Goal: Answer question/provide support

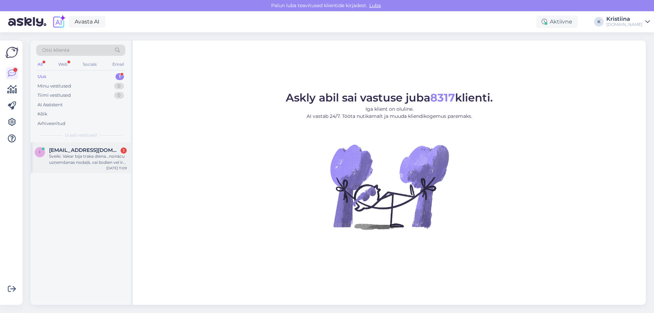
click at [55, 150] on span "[EMAIL_ADDRESS][DOMAIN_NAME]" at bounding box center [84, 150] width 71 height 6
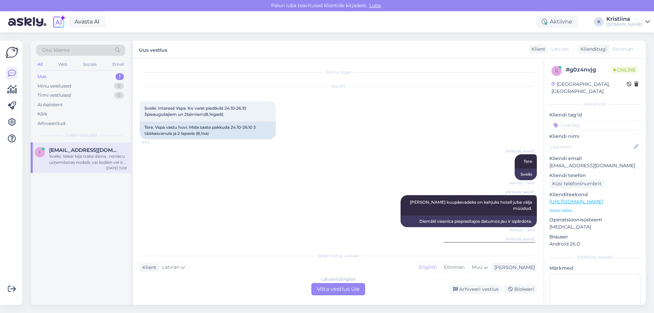
scroll to position [5893, 0]
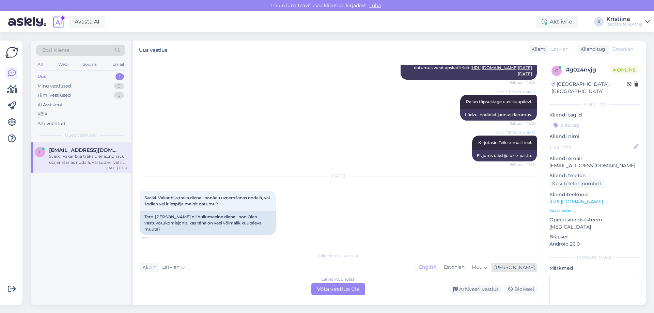
click at [478, 262] on div "English Estonian Muu" at bounding box center [453, 267] width 76 height 11
click at [374, 250] on div "Valige keel ja vastake Klient Latvian Mina English Estonian Muu Arabic Belarusi…" at bounding box center [338, 271] width 397 height 47
click at [468, 270] on div "Estonian" at bounding box center [454, 267] width 28 height 10
drag, startPoint x: 343, startPoint y: 290, endPoint x: 260, endPoint y: 288, distance: 83.8
click at [342, 290] on div "Latvian to Estonian Võta vestlus üle" at bounding box center [338, 289] width 54 height 12
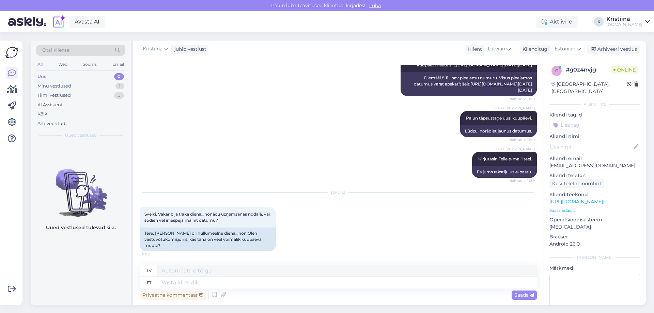
scroll to position [5876, 0]
click at [192, 283] on textarea at bounding box center [346, 283] width 379 height 12
type textarea "Tere"
type textarea "Sveiki"
type textarea "Tere."
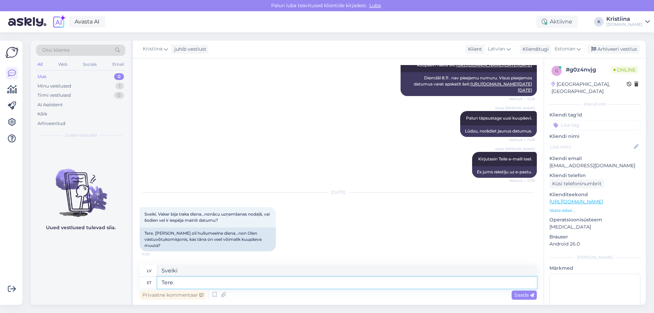
type textarea "Sveiki."
type textarea "Tere. Kas"
type textarea "Sveiki. Ir"
type textarea "Tere. Kas saaksite p"
type textarea "Sveiki. Vai jūs varētu"
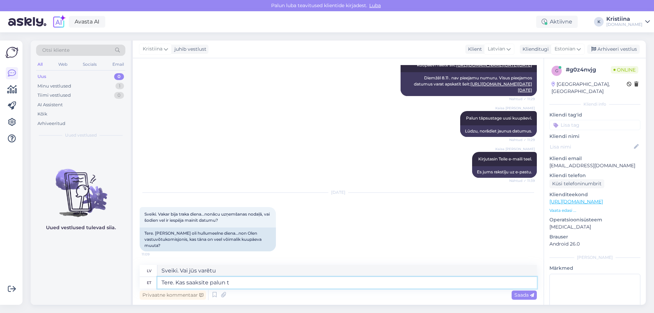
type textarea "Tere. Kas saaksite palun tä"
type textarea "Sveiki. Vai jūs, lūdzu, varētu"
type textarea "Tere. Kas saaksite palun täpsustada o"
type textarea "Sveiki. Vai varētu, lūdzu, paskaidrot?"
type textarea "Tere. Kas saaksite palun täpsustada oma br"
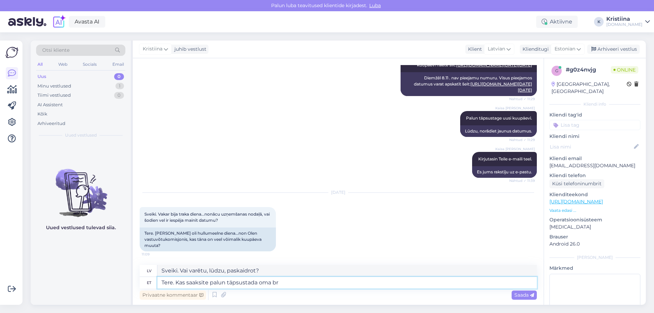
type textarea "Sveiki. Vai jūs, lūdzu, varētu paskaidrot savu"
type textarea "Tere. Kas saaksite palun täpsustada oma broneeringu n"
type textarea "Sveiki. Vai varētu, lūdzu, precizēt savu rezervāciju?"
type textarea "Tere. Kas saaksite palun täpsustada oma broneeringu numbrit?"
type textarea "Sveiki. Vai varētu, lūdzu, norādīt savu rezervācijas numuru?"
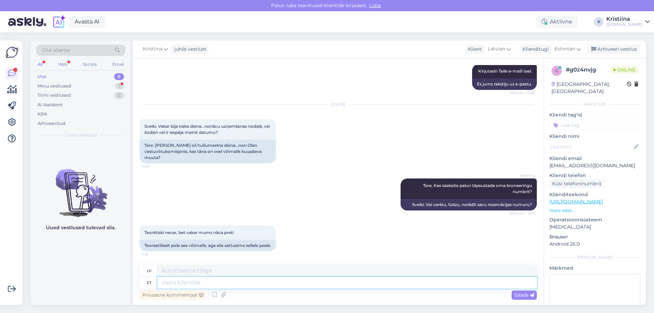
scroll to position [5970, 0]
click at [75, 86] on div "Minu vestlused 1" at bounding box center [80, 86] width 89 height 10
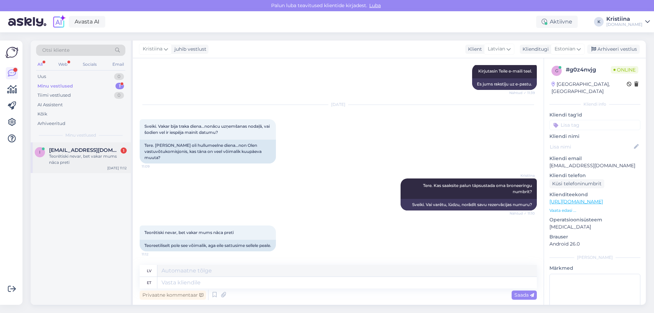
drag, startPoint x: 89, startPoint y: 150, endPoint x: 95, endPoint y: 153, distance: 7.2
click at [89, 149] on span "[EMAIL_ADDRESS][DOMAIN_NAME]" at bounding box center [84, 150] width 71 height 6
click at [183, 281] on textarea at bounding box center [346, 283] width 379 height 12
type textarea "Kas"
type textarea "Ir"
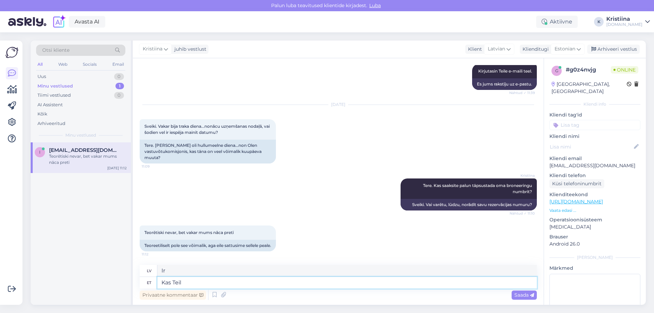
type textarea "Kas Teil"
type textarea "Vai jums ir"
type textarea "Kas Teil on olemas b"
type textarea "Vai jums ir kādi?"
type textarea "Kas Teil on olemas broneeringu k"
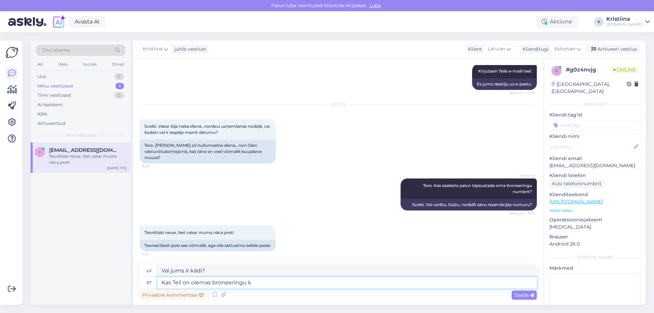
type textarea "Vai jums ir rezervācija?"
type textarea "Kas Teil on olemas broneeringu kinnitus"
type textarea "Vai jums ir rezervācijas apstiprinājums?"
type textarea "Kas Teil on olemas broneeringu kinnitus?"
click at [295, 281] on textarea "Kas Teil on olemas broneeringu kinnitus?" at bounding box center [346, 283] width 379 height 12
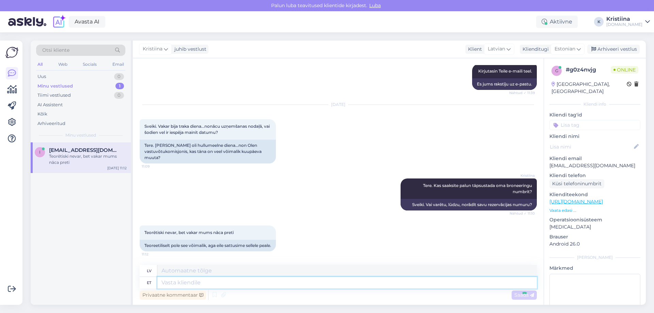
scroll to position [6011, 0]
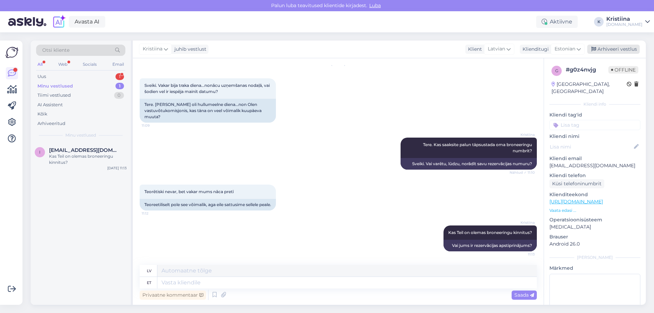
click at [622, 46] on div "Arhiveeri vestlus" at bounding box center [613, 49] width 52 height 9
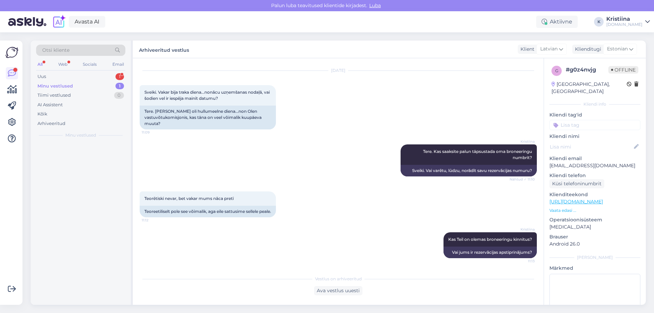
scroll to position [6004, 0]
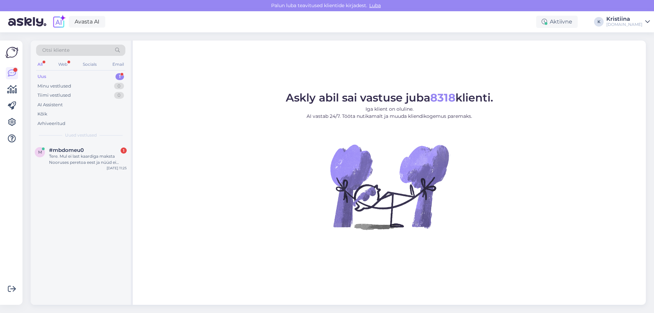
click at [75, 175] on div "m #mbdomeu0 1 Tere. Mul ei last kaardiga maksta Nooruses peretoa eest ja nüüd e…" at bounding box center [81, 223] width 100 height 162
drag, startPoint x: 94, startPoint y: 162, endPoint x: 99, endPoint y: 164, distance: 5.6
click at [95, 162] on div "Tere. Mul ei last kaardiga maksta Nooruses peretoa eest ja nüüd ei näita seda e…" at bounding box center [88, 159] width 78 height 12
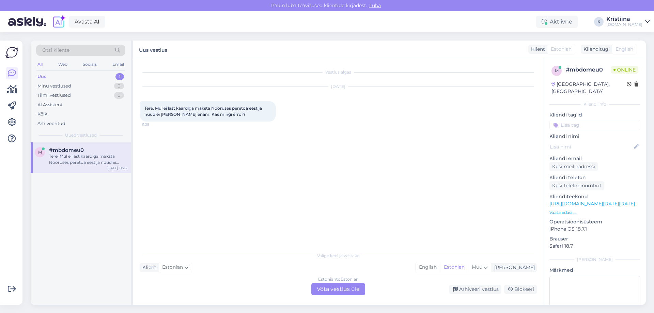
click at [289, 191] on div "Vestlus algas Oct 9 2025 Tere. Mul ei last kaardiga maksta Nooruses peretoa ees…" at bounding box center [341, 153] width 403 height 177
click at [343, 288] on div "Estonian to Estonian Võta vestlus üle" at bounding box center [338, 289] width 54 height 12
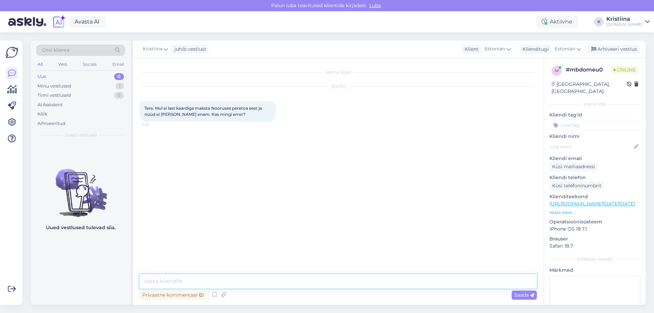
click at [235, 284] on textarea at bounding box center [338, 281] width 397 height 14
type textarea "Tere"
type textarea "K"
type textarea "Üks hetk"
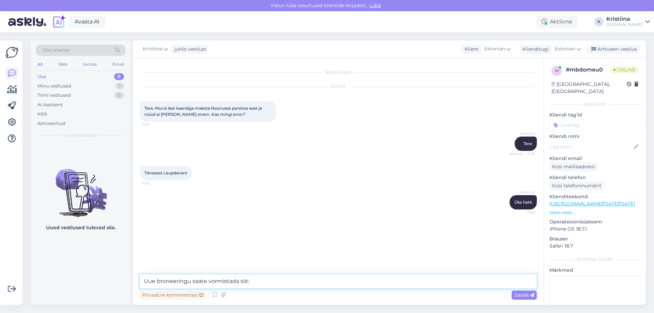
paste textarea "https://hookusbookus.com/et/hotellid-spaad/noorus-spa-hotel/spaapuhkus-perele-n…"
type textarea "Uue broneeringu saate vormistada siit: https://hookusbookus.com/et/hotellid-spa…"
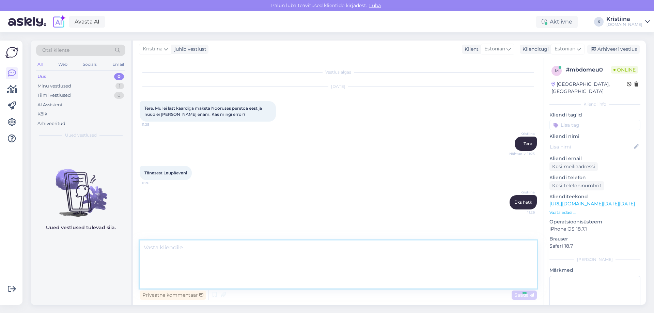
scroll to position [39, 0]
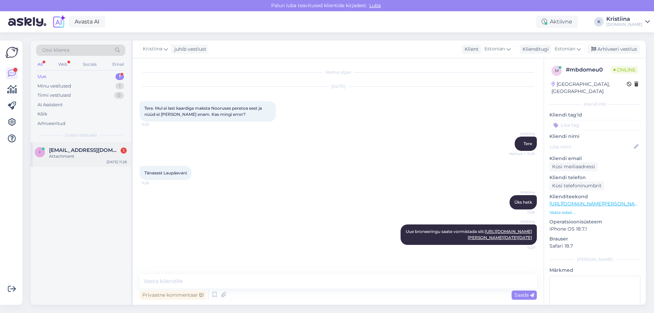
click at [66, 151] on span "[EMAIL_ADDRESS][DOMAIN_NAME]" at bounding box center [84, 150] width 71 height 6
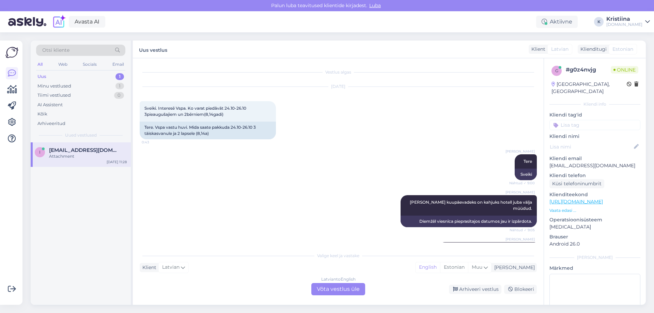
scroll to position [6070, 0]
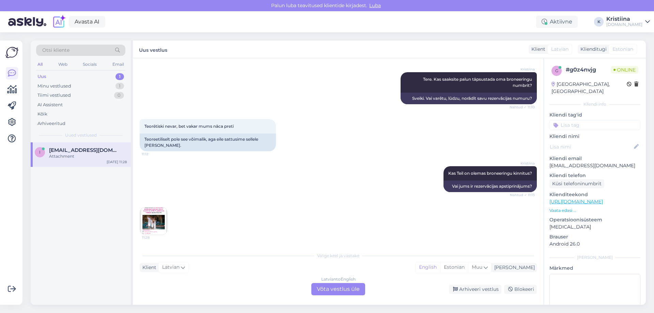
click at [157, 221] on img at bounding box center [153, 220] width 27 height 27
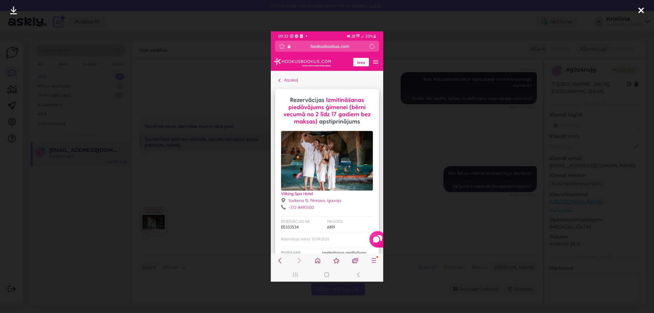
click at [434, 233] on div at bounding box center [327, 156] width 654 height 313
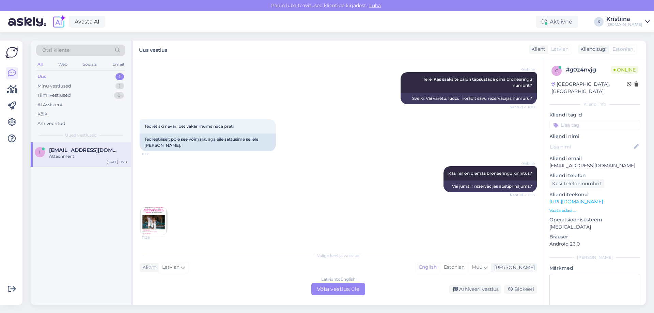
drag, startPoint x: 363, startPoint y: 289, endPoint x: 357, endPoint y: 288, distance: 5.8
click at [362, 289] on div "Latvian to English Võta vestlus üle" at bounding box center [338, 289] width 54 height 12
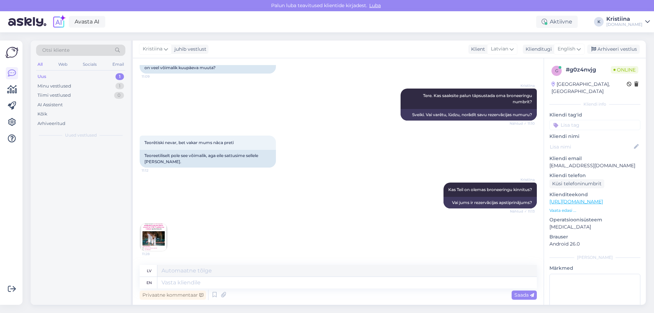
scroll to position [6054, 0]
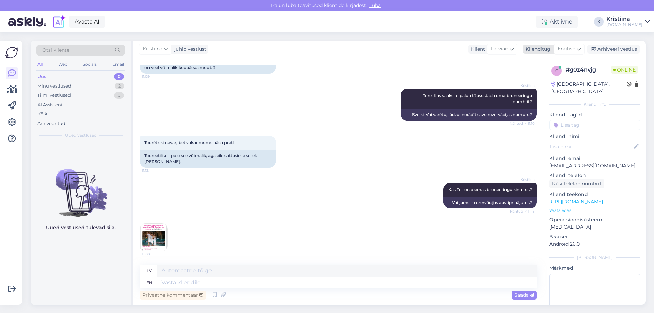
click at [575, 47] on span "English" at bounding box center [566, 48] width 18 height 7
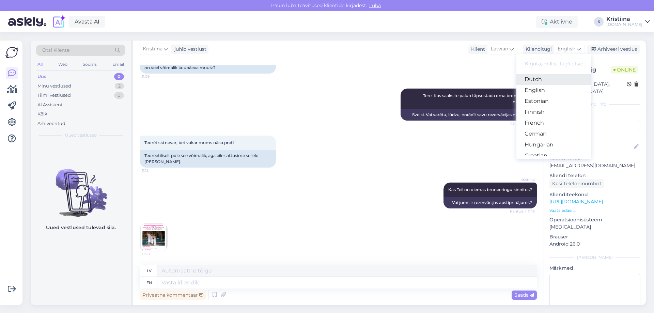
scroll to position [68, 0]
click at [541, 100] on link "Estonian" at bounding box center [553, 98] width 75 height 11
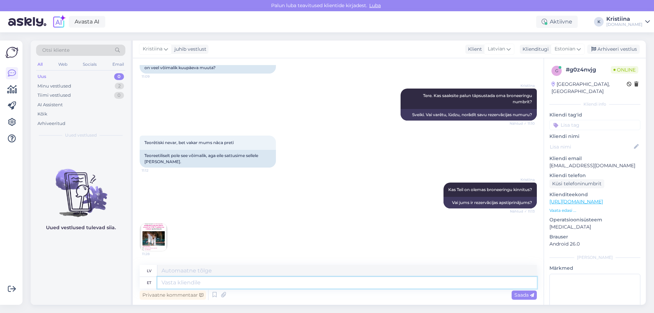
click at [169, 282] on textarea at bounding box center [346, 283] width 379 height 12
type textarea "pks"
type textarea "labi"
type textarea "p"
type textarea "üks"
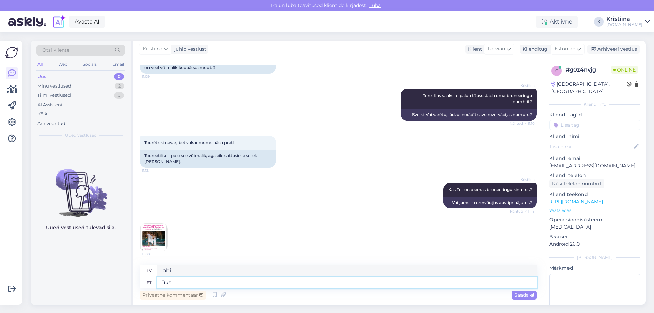
type textarea "viens"
type textarea "üks hetk"
type textarea "vienu brīdi"
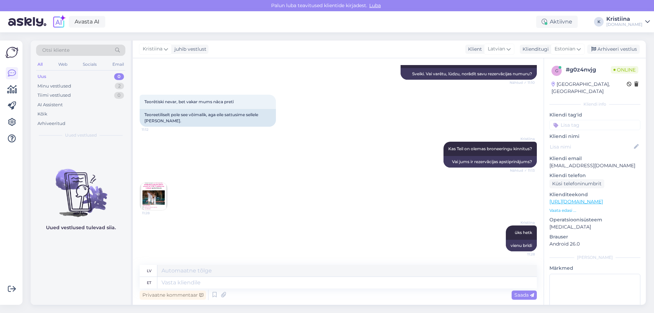
click at [147, 187] on img at bounding box center [153, 196] width 27 height 27
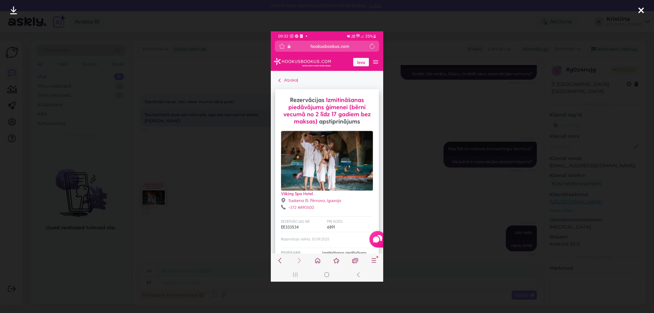
click at [196, 238] on div at bounding box center [327, 156] width 654 height 313
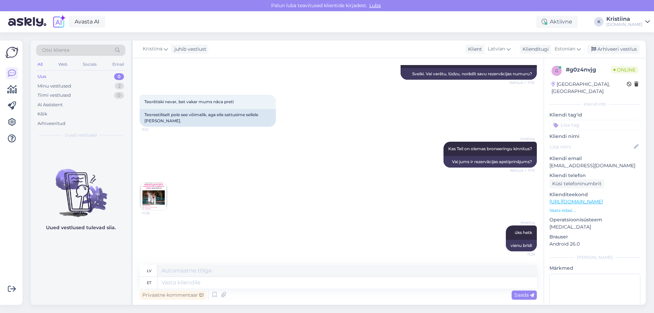
click at [154, 193] on img at bounding box center [153, 196] width 27 height 27
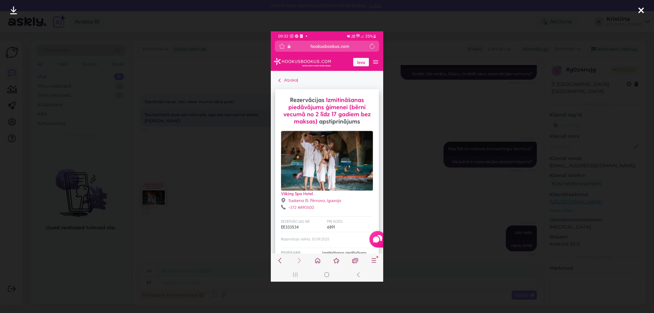
click at [433, 239] on div at bounding box center [327, 156] width 654 height 313
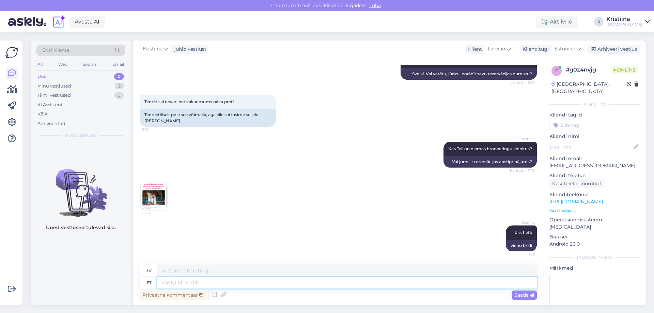
click at [183, 282] on textarea at bounding box center [346, 283] width 379 height 12
type textarea "Hetkel o"
type textarea "Pašlaik"
type textarea "Hetkel on br"
type textarea "Pašlaik ir"
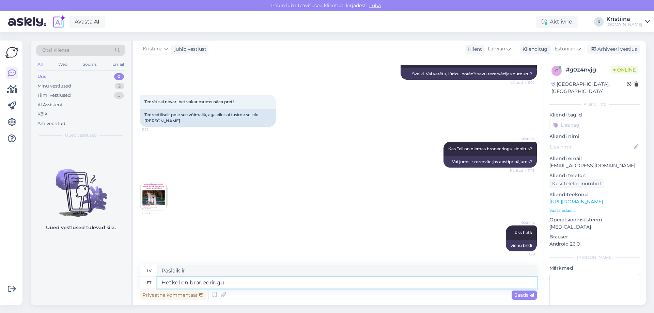
type textarea "Hetkel on broneeringu k"
type textarea "Pašlaik tiek veikta rezervācija"
type textarea "Hetkel on broneeringu kuupäevadeks mär"
type textarea "Pašlaik rezervācijas datumi ir šādi:"
type textarea "Hetkel on broneeringu kuupäevadeks märgitud:"
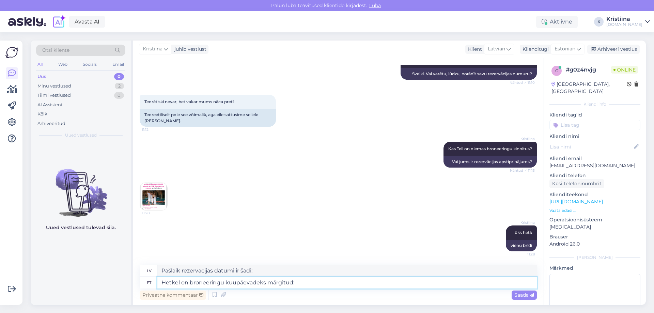
type textarea "Pašreizējie rezervācijas datumi ir:"
paste textarea "10.10.2025 - 11.10.2025"
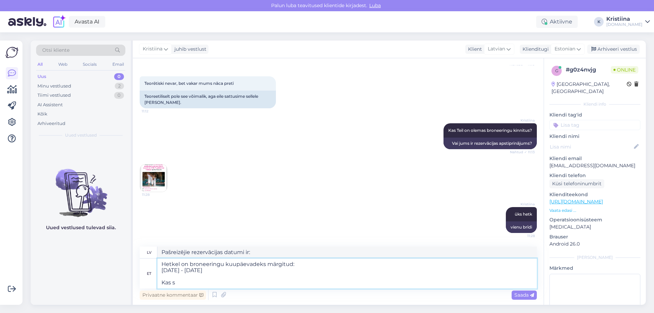
type textarea "Hetkel on broneeringu kuupäevadeks märgitud: 10.10.2025 - 11.10.2025 Kas sa"
type textarea "Pašreizējie rezervācijas datumi ir: 10.10.2025 - 11.10.2025 Ir"
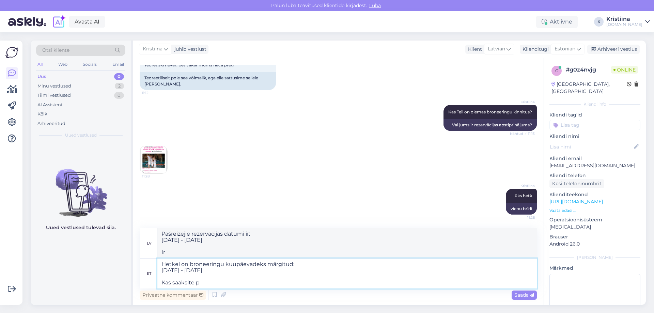
type textarea "Hetkel on broneeringu kuupäevadeks märgitud: 10.10.2025 - 11.10.2025 Kas saaksi…"
type textarea "Pašreizējie rezervācijas datumi ir: 10.10.2025 - 11.10.2025 Vai jūs varētu"
type textarea "Hetkel on broneeringu kuupäevadeks märgitud: 10.10.2025 - 11.10.2025 Kas saaksi…"
type textarea "Pašreizējie rezervācijas datumi ir: 10.10.2025 - 11.10.2025 Vai jūs, lūdzu, var…"
type textarea "Hetkel on broneeringu kuupäevadeks märgitud: 10.10.2025 - 11.10.2025 Kas saaksi…"
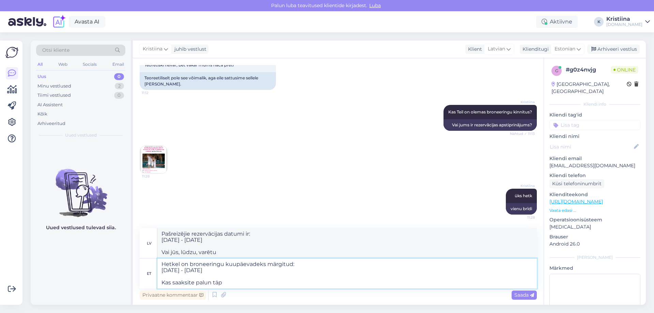
type textarea "Pašreizējie rezervācijas datumi ir: 10.10.2025 - 11.10.2025 Lūdzu, aizpildiet"
type textarea "Hetkel on broneeringu kuupäevadeks märgitud: 10.10.2025 - 11.10.2025 Kas saaksi…"
type textarea "Pašreizējie rezervācijas datumi ir: 10.10.2025 - 11.10.2025 Vai varētu, lūdzu, …"
type textarea "Hetkel on broneeringu kuupäevadeks märgitud: 10.10.2025 - 11.10.2025 Kas saaksi…"
type textarea "Pašreizējie rezervācijas datumi ir: 10.10.2025 - 11.10.2025 Vai varētu, lūdzu, …"
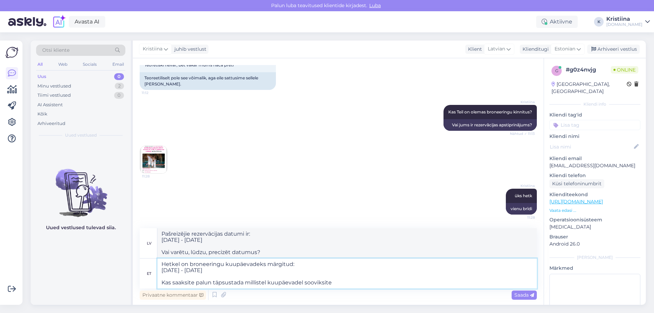
type textarea "Hetkel on broneeringu kuupäevadeks märgitud: 10.10.2025 - 11.10.2025 Kas saaksi…"
type textarea "Pašreizējie rezervācijas datumi ir: 10.10.2025 - 11.10.2025 Vai varētu, lūdzu, …"
type textarea "Hetkel on broneeringu kuupäevadeks märgitud: 10.10.2025 - 11.10.2025 Kas saaksi…"
type textarea "Pašreizējie rezervācijas datumi ir: 10.10.2025 - 11.10.2025 Vai varētu, lūdzu, …"
type textarea "Hetkel on broneeringu kuupäevadeks märgitud: 10.10.2025 - 11.10.2025 Kas saaksi…"
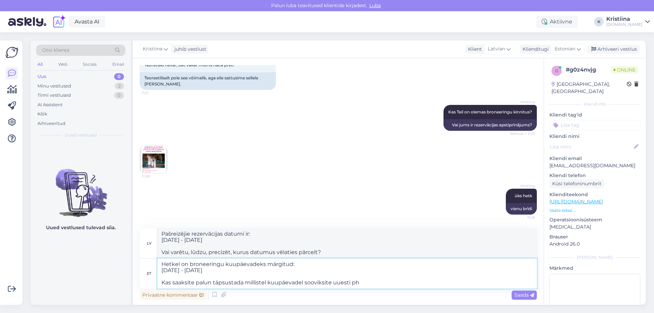
type textarea "Pašreizējie rezervācijas datumi ir: 10.10.2025 - 11.10.2025 Vai varētu, lūdzu, …"
type textarea "Hetkel on broneeringu kuupäevadeks märgitud: 10.10.2025 - 11.10.2025 Kas saaksi…"
type textarea "Pašreizējie rezervācijas datumi ir: 10.10.2025 - 11.10.2025 Vai varētu, lūdzu, …"
type textarea "Hetkel on broneeringu kuupäevadeks märgitud: 10.10.2025 - 11.10.2025 Kas saaksi…"
type textarea "Pašreizējie rezervācijas datumi ir: 10.10.2025 - 11.10.2025 Vai varētu, lūdzu, …"
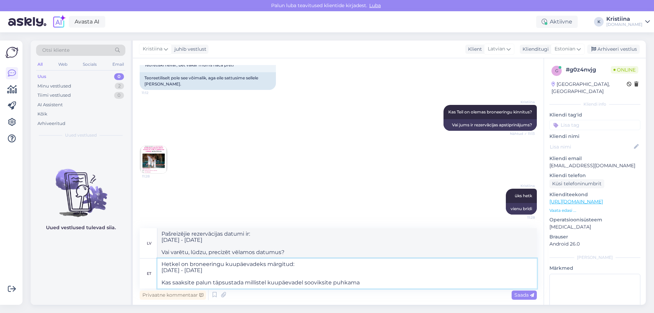
type textarea "Hetkel on broneeringu kuupäevadeks märgitud: 10.10.2025 - 11.10.2025 Kas saaksi…"
type textarea "Pašreizējie rezervācijas datumi ir: 10.10.2025 - 11.10.2025 Vai varētu, lūdzu, …"
type textarea "Hetkel on broneeringu kuupäevadeks märgitud: 10.10.2025 - 11.10.2025 Kas saaksi…"
type textarea "Pašlaik atzīmētie rezervācijas datumi ir: 10.10.2025 - 11.10.2025 Vai varētu, l…"
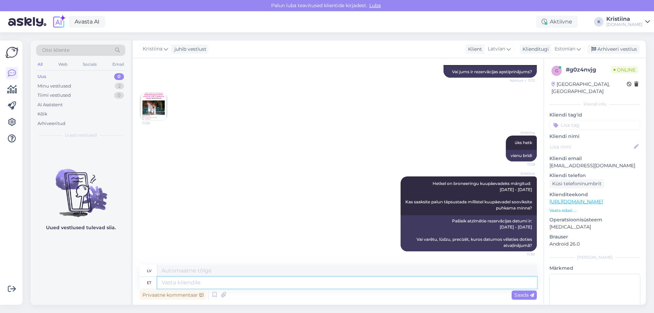
scroll to position [6185, 0]
click at [61, 84] on div "Minu vestlused" at bounding box center [54, 86] width 34 height 7
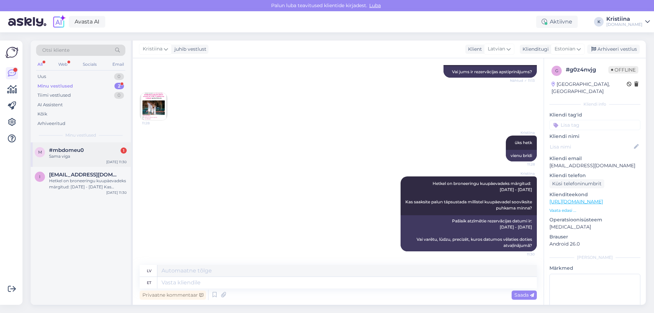
click at [70, 157] on div "Sama viga" at bounding box center [88, 156] width 78 height 6
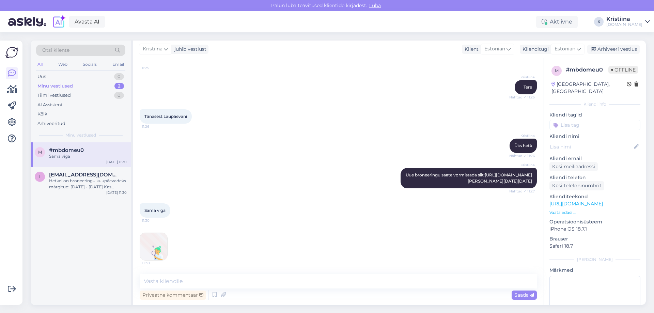
scroll to position [112, 0]
click at [152, 243] on img at bounding box center [153, 246] width 27 height 27
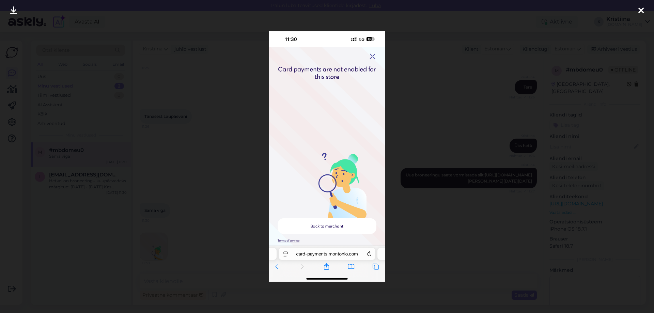
click at [227, 172] on div at bounding box center [327, 156] width 654 height 313
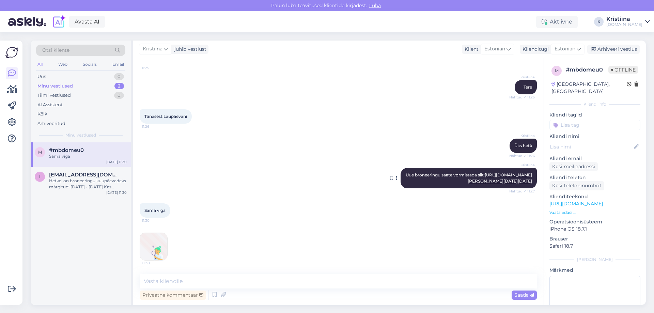
click at [467, 172] on link "https://hookusbookus.com/et/hotellid-spaad/noorus-spa-hotel/spaapuhkus-perele-n…" at bounding box center [499, 177] width 64 height 11
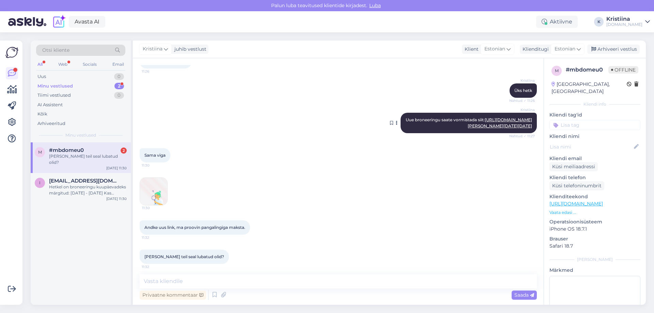
scroll to position [170, 0]
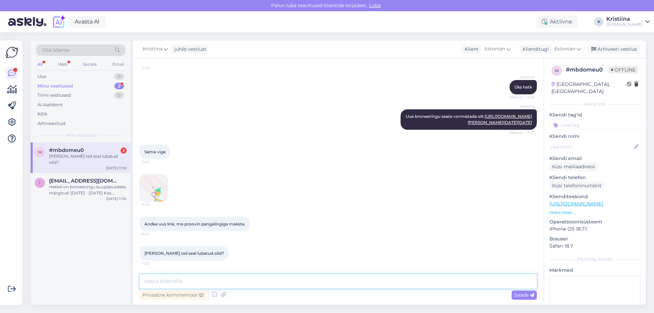
click at [196, 285] on textarea at bounding box center [338, 281] width 397 height 14
paste textarea "https://hookusbookus.com/et/hotellid-spaad/noorus-spa-hotel/spaapuhkus-perele-n…"
type textarea "https://hookusbookus.com/et/hotellid-spaad/noorus-spa-hotel/spaapuhkus-perele-n…"
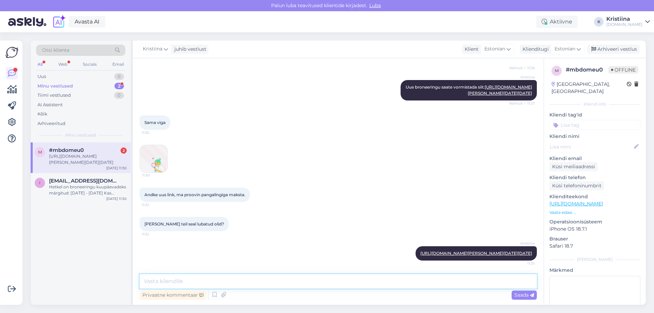
scroll to position [255, 0]
click at [93, 183] on span "[EMAIL_ADDRESS][DOMAIN_NAME]" at bounding box center [84, 181] width 71 height 6
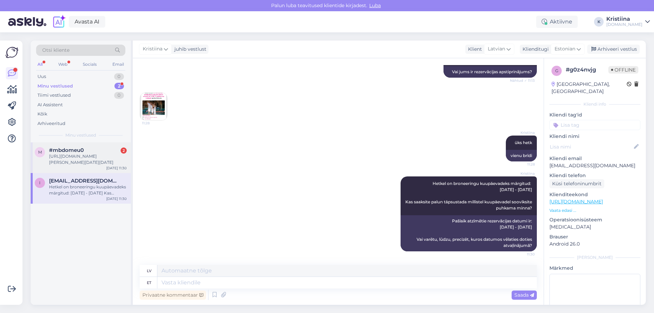
click at [82, 156] on div "https://hookusbookus.com/et/hotellid-spaad/noorus-spa-hotel/spaapuhkus-perele-n…" at bounding box center [88, 159] width 78 height 12
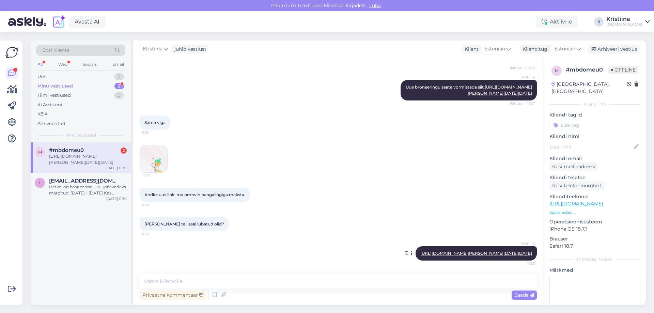
click at [427, 251] on link "https://hookusbookus.com/et/hotellid-spaad/noorus-spa-hotel/spaapuhkus-perele-n…" at bounding box center [476, 253] width 112 height 5
drag, startPoint x: 373, startPoint y: 167, endPoint x: 359, endPoint y: 200, distance: 36.1
click at [373, 209] on div "Kelle pangad teil seal lubatud olid? 11:32" at bounding box center [338, 223] width 397 height 29
click at [90, 187] on div "Hetkel on broneeringu kuupäevadeks märgitud: 10.10.2025 - 11.10.2025 Kas saaksi…" at bounding box center [88, 190] width 78 height 12
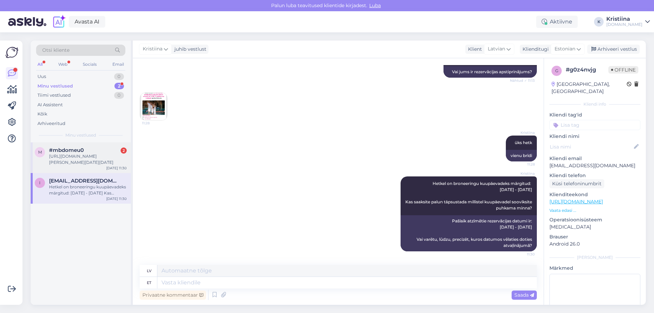
click at [96, 152] on div "#mbdomeu0 2" at bounding box center [88, 150] width 78 height 6
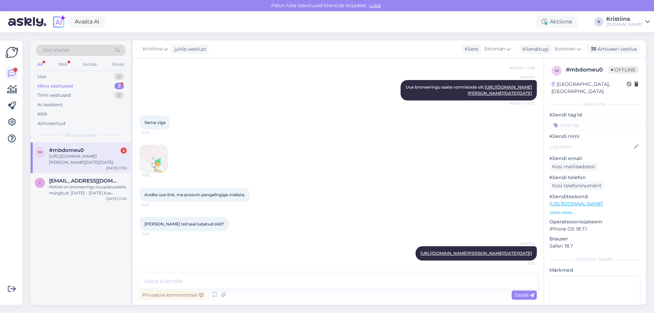
scroll to position [255, 0]
click at [202, 245] on div "Kristiina https://hookusbookus.com/et/hotellid-spaad/noorus-spa-hotel/spaapuhku…" at bounding box center [338, 253] width 397 height 29
click at [72, 180] on span "[EMAIL_ADDRESS][DOMAIN_NAME]" at bounding box center [84, 181] width 71 height 6
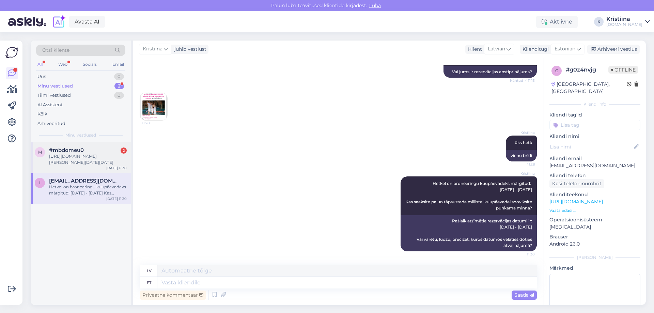
click at [97, 154] on div "https://hookusbookus.com/et/hotellid-spaad/noorus-spa-hotel/spaapuhkus-perele-n…" at bounding box center [88, 159] width 78 height 12
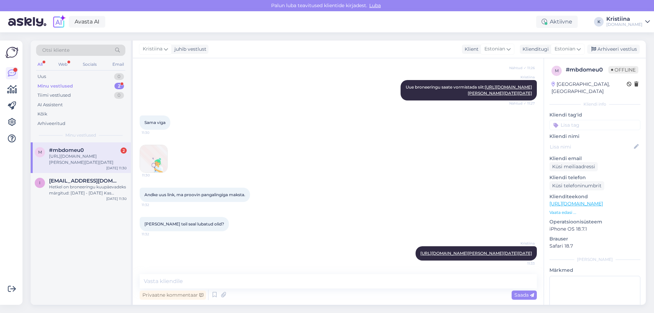
scroll to position [255, 0]
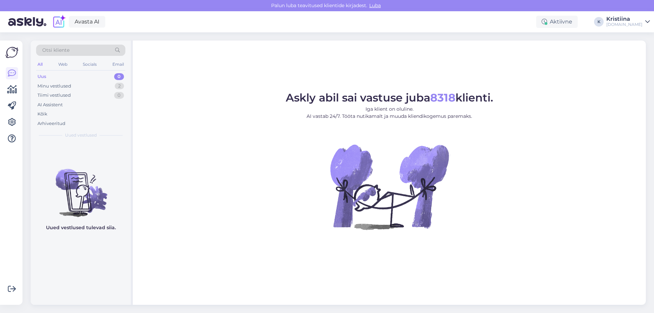
drag, startPoint x: 200, startPoint y: 133, endPoint x: 197, endPoint y: 142, distance: 9.9
click at [200, 133] on figure "Askly abil sai vastuse juba 8318 klienti. Iga klient on oluline. AI vastab 24/7…" at bounding box center [389, 170] width 500 height 156
click at [252, 191] on figure "Askly abil sai vastuse juba 8318 klienti. Iga klient on oluline. AI vastab 24/7…" at bounding box center [389, 170] width 500 height 156
click at [74, 80] on div "Uus 0" at bounding box center [80, 77] width 89 height 10
click at [68, 87] on div "Minu vestlused" at bounding box center [54, 86] width 34 height 7
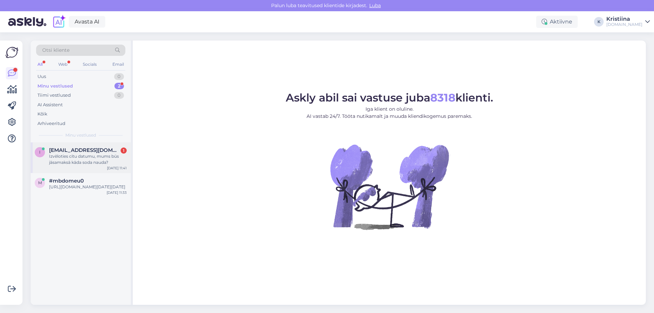
click at [83, 153] on div "Izvēloties citu datumu, mums būs jāsamaksā kāda soda nauda?" at bounding box center [88, 159] width 78 height 12
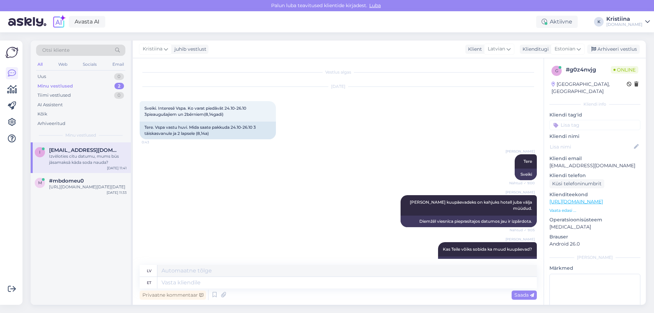
scroll to position [6232, 0]
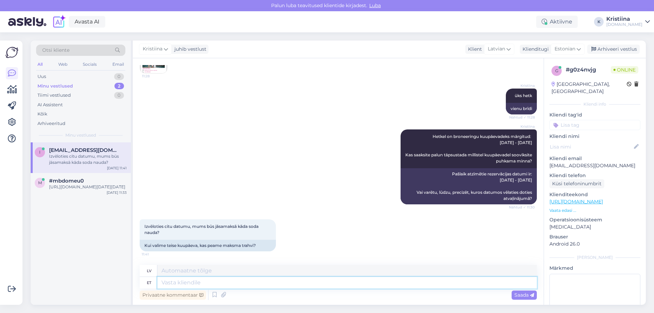
click at [182, 280] on textarea at bounding box center [346, 283] width 379 height 12
type textarea "See"
type textarea "Šis"
type textarea "See sõtlu"
type textarea "Tas ir joks."
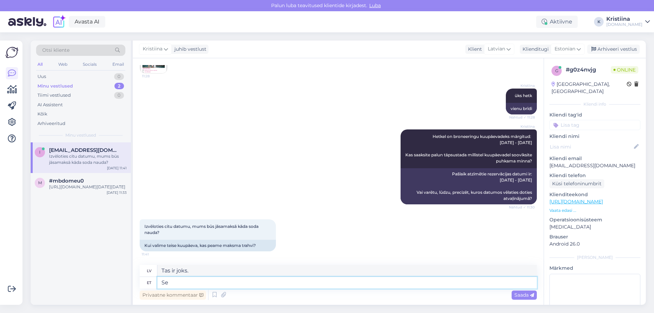
type textarea "S"
type textarea "Pean seda uuri"
type textarea "Tas mīca"
type textarea "Pean seda uuria"
type textarea "Es tā domāju."
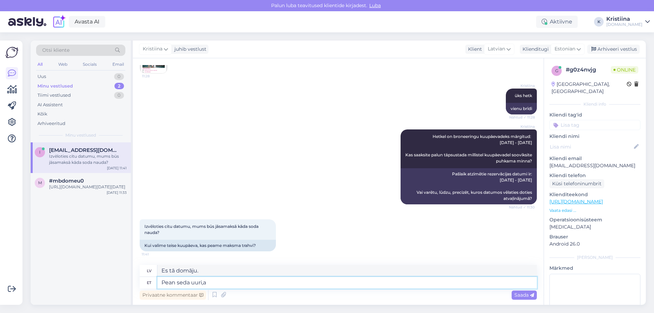
type textarea "Pean seda uuri,a"
type textarea "Man tas jāizpēta,"
type textarea "Pean seda uurima h"
type textarea "Man tas jāizpēta."
type textarea "Pean seda uurima hotellist"
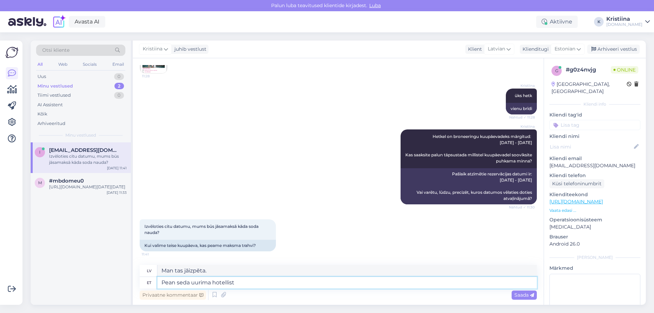
type textarea "Man būs jāpārbauda viesnīcā."
type textarea "Pean seda uurima hotellist, aga"
type textarea "Man būs jāpārbauda viesnīcā, bet..."
type textarea "Pean seda uurima hotellist, aga saan tä"
type textarea "Man jāpārbauda viesnīcā, bet es varu"
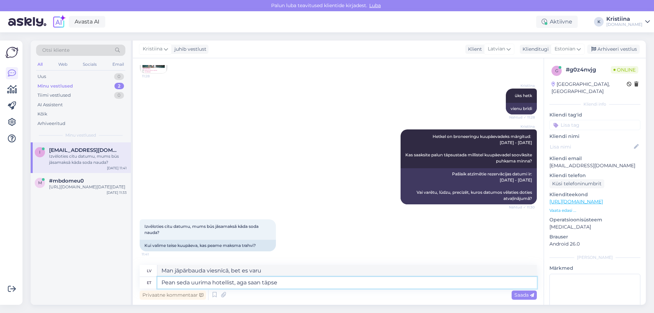
type textarea "Pean seda uurima hotellist, aga saan täpse"
type textarea "Man būs jāpārbauda viesnīcā, bet es varu dabūt precīzu informāciju."
type textarea "Pean seda uurima hotellist, aga saan täpse info"
type textarea "Man būs jāpārbauda viesnīcā, bet es dabūšu precīzu informāciju."
type textarea "Pean seda uurima hotellist, aga saan täpse info vaid si"
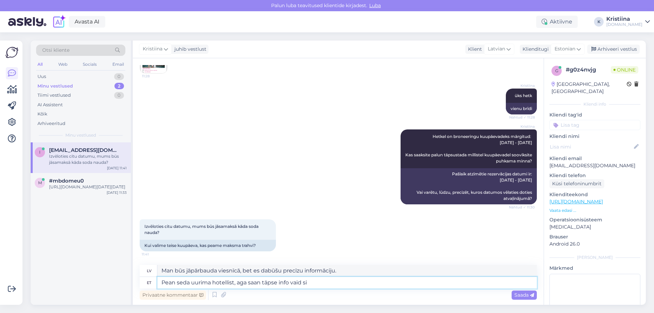
type textarea "Man jāpārbauda viesnīcā, bet precīzu informāciju varu iegūt tikai tad,"
type textarea "Pean seda uurima hotellist, aga saan täpse info vaid siis, k"
type textarea "Man būs jāpārbauda viesnīcā, bet precīzu informāciju iegūšu tikai tad, ja..."
type textarea "Pean seda uurima hotellist, aga saan täpse info vaid siis, kui o"
type textarea "Man jāpārbauda viesnīcā, bet precīzu informāciju varēšu iegūt tikai tad, kad"
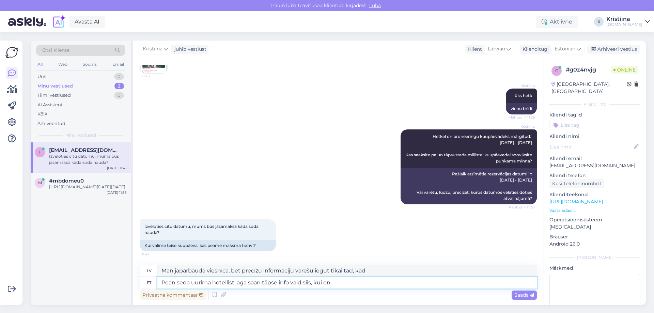
type textarea "Pean seda uurima hotellist, aga saan täpse info vaid siis, kui on"
type textarea "Man jāpārbauda viesnīcā, bet precīzu informāciju varēšu iegūt tikai tad, kad tā…"
type textarea "Pean seda uurima hotellist, aga saan täpse info vaid siis, kui"
type textarea "Man jāpārbauda viesnīcā, bet precīzu informāciju varēšu iegūt tikai tad, kad"
type textarea "Pean seda uurima hotellist, aga saan täpse info vaid siis, kui Teil o"
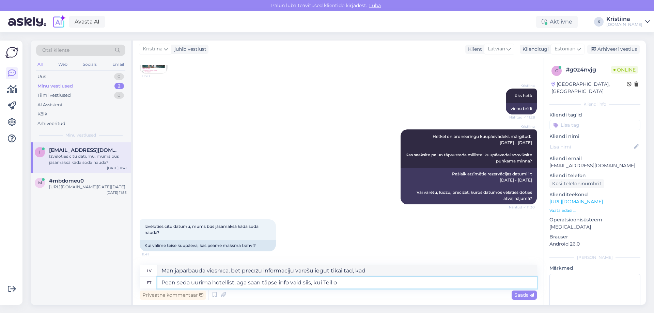
type textarea "Man jāpārbauda viesnīcā, bet precīzu informāciju varu iegūt tikai tad, ja jūs..."
type textarea "Pean seda uurima hotellist, aga saan täpse info vaid siis, kui Teil on o"
type textarea "Man jāpārbauda viesnīcā, bet precīzu informāciju varu iegūt tikai tad, ja jums …"
type textarea "Pean seda uurima hotellist, aga saan täpse info vaid siis, kui Teil on olemas k…"
type textarea "Man jāpārbauda viesnīcā, bet precīzu informāciju varu iegūt tikai tad, ja jums …"
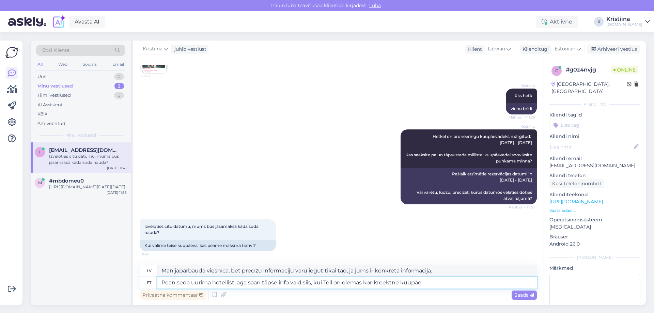
type textarea "Pean seda uurima hotellist, aga saan täpse info vaid siis, kui Teil on olemas k…"
type textarea "Man jāpārbauda viesnīcā, bet precīzu informāciju varu iegūt tikai tad, ja jums …"
click at [388, 278] on textarea "Pean seda uurima hotellist, aga saan täpse info vaid siis, kui Teil on olemas k…" at bounding box center [346, 283] width 379 height 12
type textarea "Pean seda uurima hotellist, aga saan täpse info vaid siis, kui Teil on olemas k…"
click at [428, 280] on textarea "Pean seda uurima hotellist, aga saan täpse info vaid siis, kui Teil on olemas k…" at bounding box center [346, 283] width 379 height 12
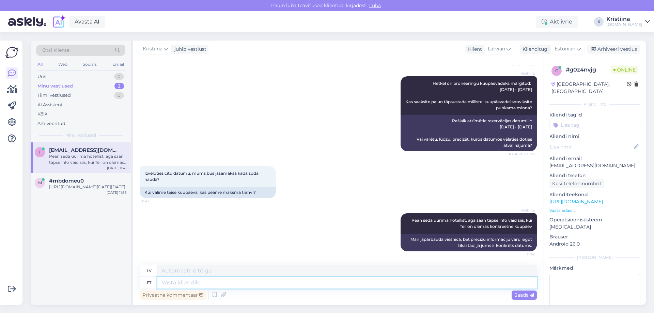
scroll to position [6285, 0]
click at [60, 190] on div "https://hookusbookus.com/et/hotellid-spaad/noorus-spa-hotel/spaapuhkus-perele-n…" at bounding box center [88, 187] width 78 height 6
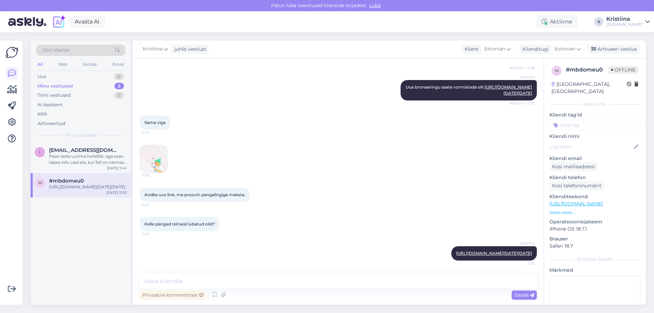
click at [267, 249] on div "Kristiina https://hookusbookus.com/et/hotellid-spaad/noorus-spa-hotel/spaapuhku…" at bounding box center [338, 253] width 397 height 29
click at [616, 48] on div "Arhiveeri vestlus" at bounding box center [613, 49] width 52 height 9
